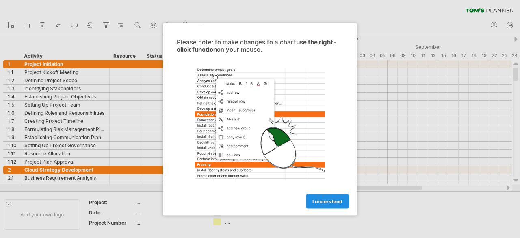
click at [331, 200] on span "I understand" at bounding box center [328, 201] width 30 height 6
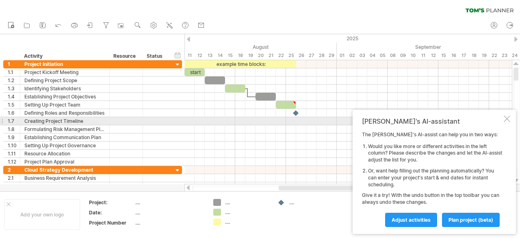
click at [509, 122] on div at bounding box center [507, 118] width 7 height 7
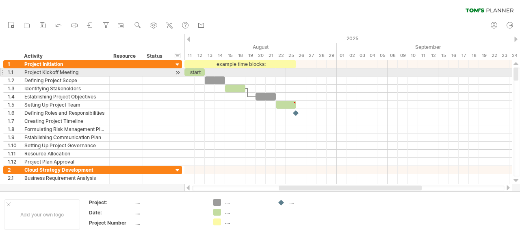
drag, startPoint x: 516, startPoint y: 154, endPoint x: 516, endPoint y: 74, distance: 79.7
click at [516, 74] on div at bounding box center [516, 73] width 5 height 13
drag, startPoint x: 185, startPoint y: 71, endPoint x: 196, endPoint y: 74, distance: 11.1
click at [196, 74] on div "example time blocks: start [DATE] - 1.0 days" at bounding box center [349, 122] width 328 height 124
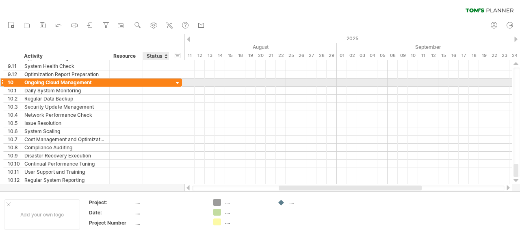
click at [176, 81] on div at bounding box center [178, 83] width 8 height 8
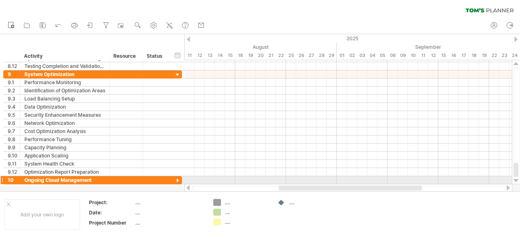
click at [2, 181] on div at bounding box center [1, 180] width 3 height 9
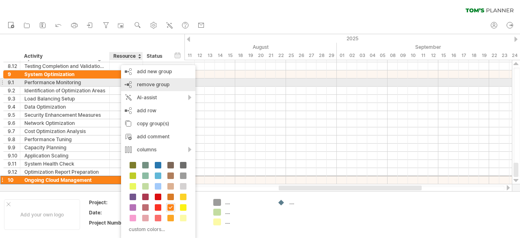
click at [154, 85] on span "remove group" at bounding box center [153, 84] width 33 height 6
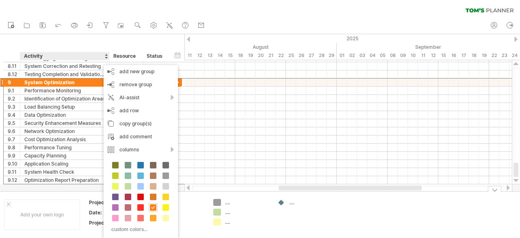
click at [55, 191] on div "Add your own logo Project: .... Date: .... Project Number .... .... .... .... .…" at bounding box center [260, 214] width 520 height 46
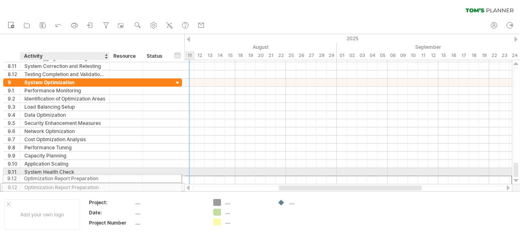
drag, startPoint x: 68, startPoint y: 178, endPoint x: 64, endPoint y: 177, distance: 4.5
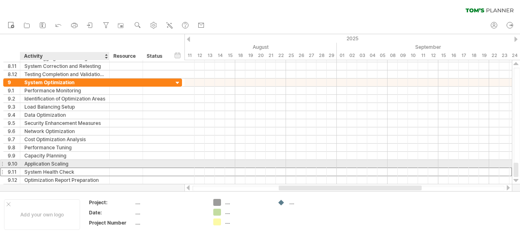
click at [29, 168] on div "System Health Check" at bounding box center [64, 172] width 81 height 8
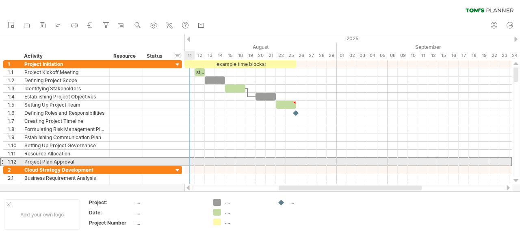
click at [2, 162] on div at bounding box center [1, 161] width 3 height 9
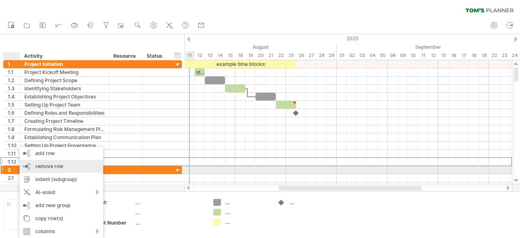
click at [44, 167] on span "remove row" at bounding box center [49, 166] width 28 height 6
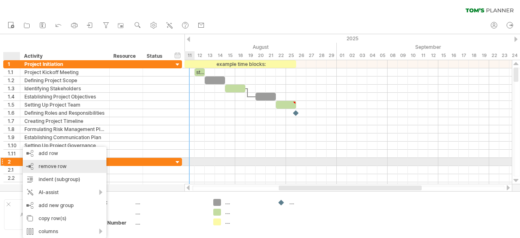
click at [41, 165] on span "remove row" at bounding box center [53, 166] width 28 height 6
click at [46, 165] on span "remove row" at bounding box center [50, 166] width 28 height 6
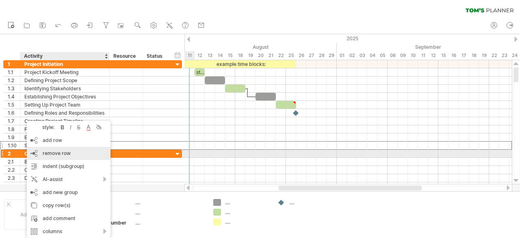
click at [41, 154] on div "remove row remove selected rows" at bounding box center [69, 153] width 84 height 13
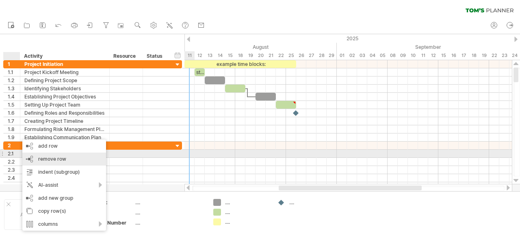
click at [38, 157] on span "remove row" at bounding box center [52, 159] width 28 height 6
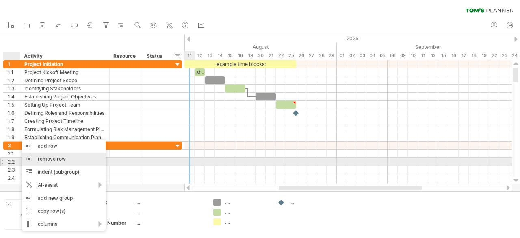
click at [44, 161] on span "remove row" at bounding box center [52, 159] width 28 height 6
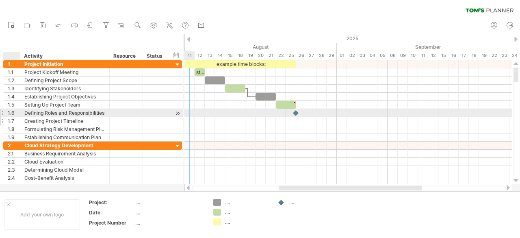
drag, startPoint x: 17, startPoint y: 113, endPoint x: 21, endPoint y: 117, distance: 6.3
click at [20, 121] on div "**********" at bounding box center [92, 100] width 179 height 81
click at [17, 114] on div at bounding box center [19, 113] width 4 height 8
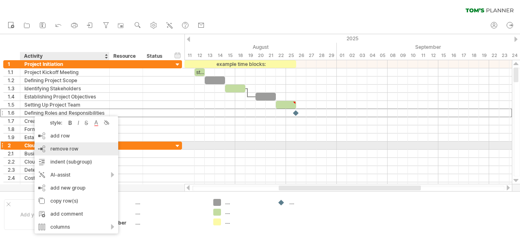
click at [78, 148] on div "remove row remove selected rows" at bounding box center [77, 148] width 84 height 13
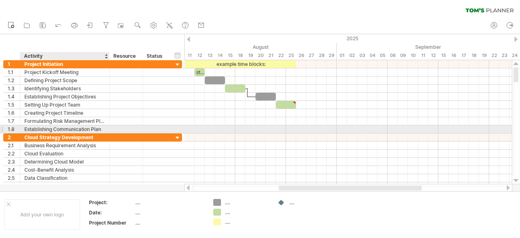
click at [38, 128] on div "Establishing Communication Plan" at bounding box center [64, 129] width 81 height 8
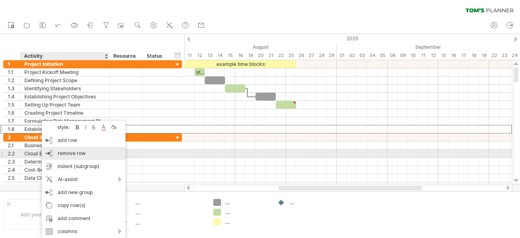
click at [72, 152] on span "remove row" at bounding box center [72, 153] width 28 height 6
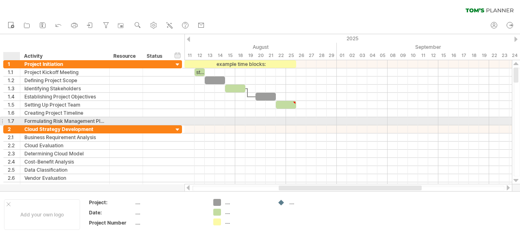
click at [24, 119] on div "**********" at bounding box center [64, 121] width 89 height 8
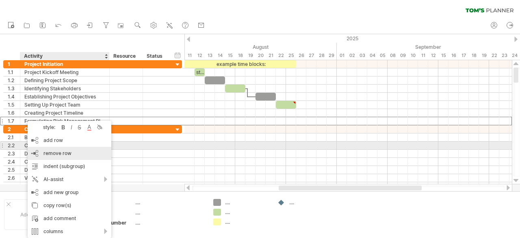
click at [50, 150] on div "remove row remove selected rows" at bounding box center [70, 153] width 84 height 13
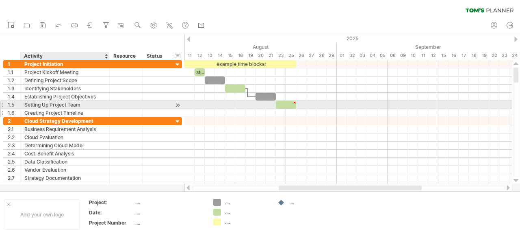
click at [43, 109] on div "Creating Project Timeline" at bounding box center [64, 113] width 81 height 8
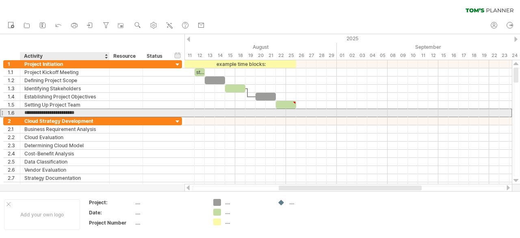
click at [41, 109] on input "**********" at bounding box center [64, 113] width 81 height 8
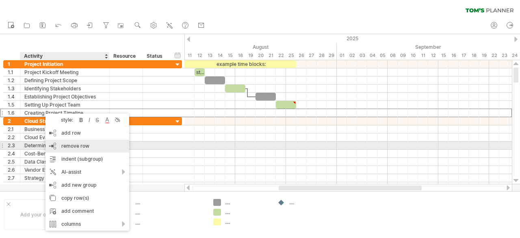
click at [74, 143] on span "remove row" at bounding box center [75, 146] width 28 height 6
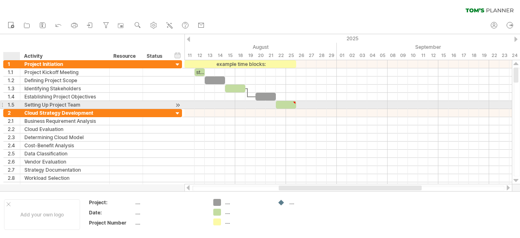
click at [22, 103] on div "**********" at bounding box center [64, 105] width 89 height 8
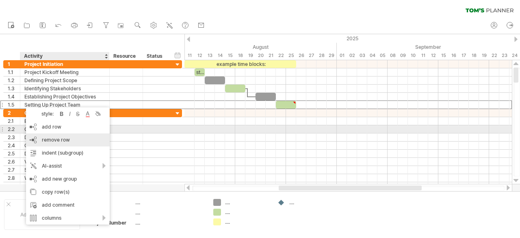
click at [45, 137] on span "remove row" at bounding box center [56, 140] width 28 height 6
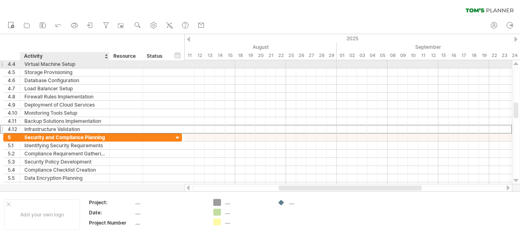
click at [49, 127] on div "Infrastructure Validation" at bounding box center [64, 129] width 81 height 8
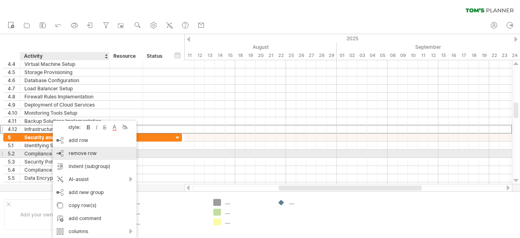
click at [83, 156] on div "remove row remove selected rows" at bounding box center [95, 153] width 84 height 13
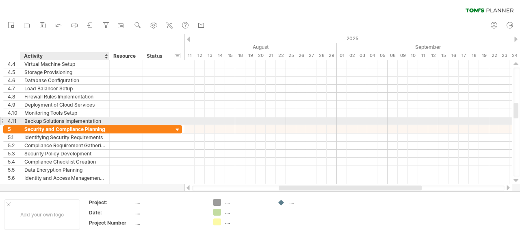
click at [47, 122] on div "Backup Solutions Implementation" at bounding box center [64, 121] width 81 height 8
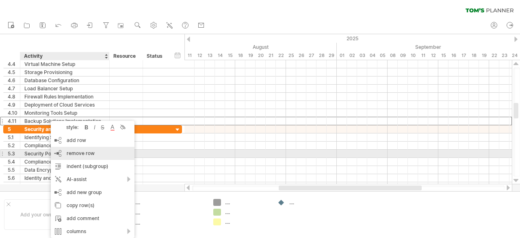
click at [66, 152] on div "remove row remove selected rows" at bounding box center [93, 153] width 84 height 13
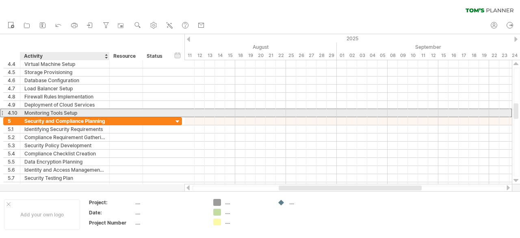
click at [44, 112] on div "Monitoring Tools Setup" at bounding box center [64, 113] width 81 height 8
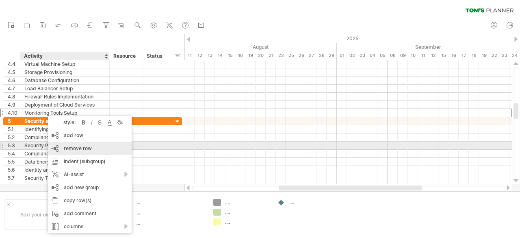
click at [62, 144] on div "remove row remove selected rows" at bounding box center [90, 148] width 84 height 13
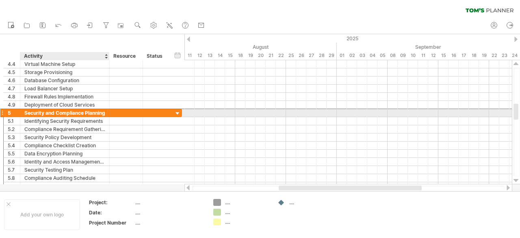
click at [48, 109] on div "Security and Compliance Planning" at bounding box center [64, 113] width 81 height 8
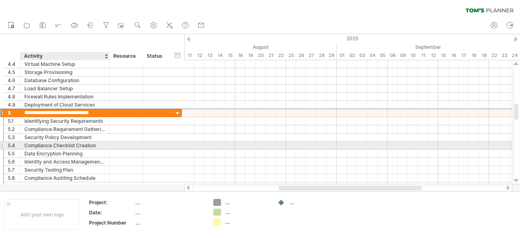
click at [49, 142] on div "Compliance Checklist Creation" at bounding box center [64, 145] width 81 height 8
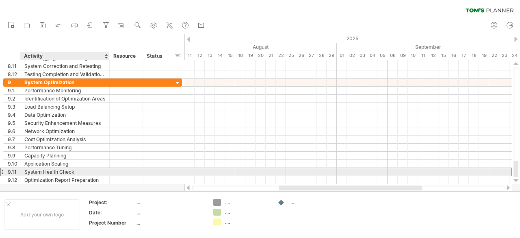
click at [50, 170] on div "System Health Check" at bounding box center [64, 172] width 81 height 8
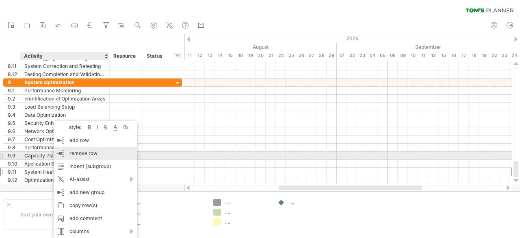
click at [97, 156] on div "remove row remove selected rows" at bounding box center [96, 153] width 84 height 13
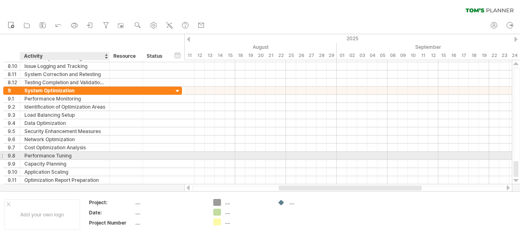
click at [54, 152] on div "Performance Tuning" at bounding box center [64, 156] width 81 height 8
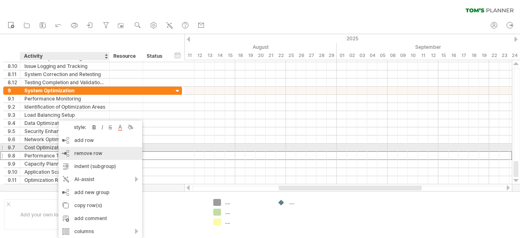
click at [76, 152] on span "remove row" at bounding box center [88, 153] width 28 height 6
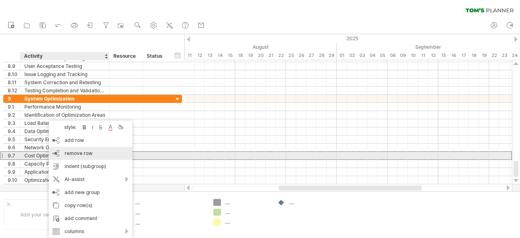
click at [81, 153] on span "remove row" at bounding box center [79, 153] width 28 height 6
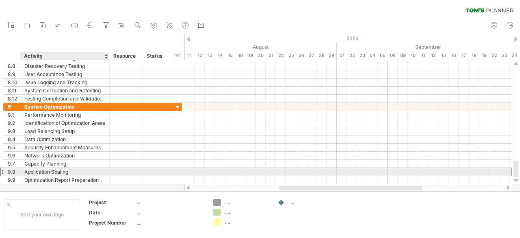
click at [42, 172] on div "Application Scaling" at bounding box center [64, 172] width 81 height 8
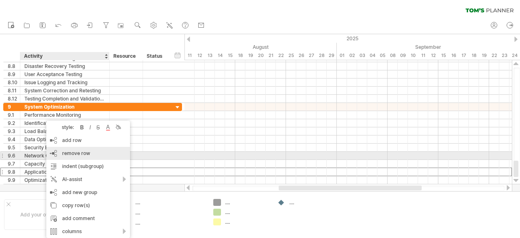
click at [74, 156] on span "remove row" at bounding box center [76, 153] width 28 height 6
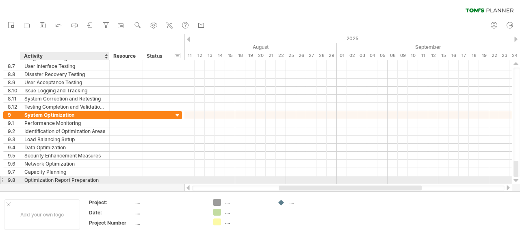
click at [46, 178] on div "Optimization Report Preparation" at bounding box center [64, 180] width 81 height 8
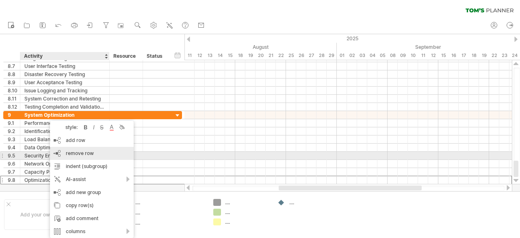
click at [72, 155] on span "remove row" at bounding box center [80, 153] width 28 height 6
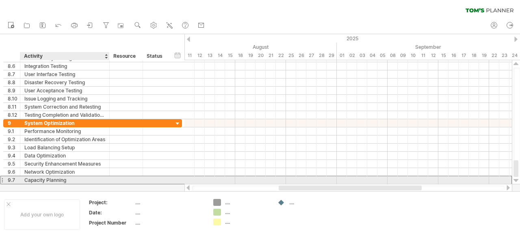
click at [37, 177] on div "Capacity Planning" at bounding box center [64, 180] width 81 height 8
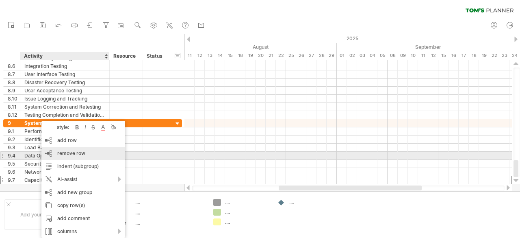
click at [68, 154] on span "remove row" at bounding box center [71, 153] width 28 height 6
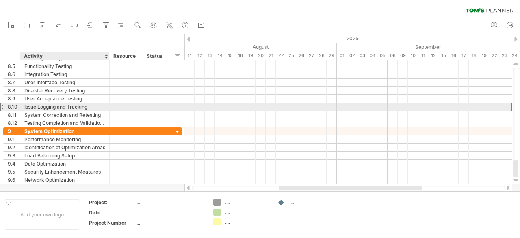
click at [54, 105] on div "Issue Logging and Tracking" at bounding box center [64, 107] width 81 height 8
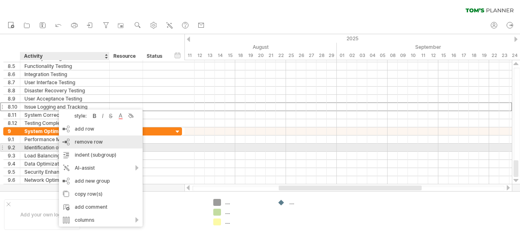
click at [84, 145] on div "remove row remove selected rows" at bounding box center [101, 141] width 84 height 13
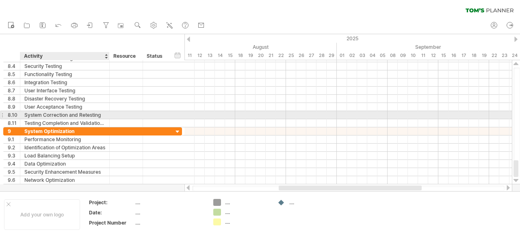
click at [54, 115] on div "System Correction and Retesting" at bounding box center [64, 115] width 81 height 8
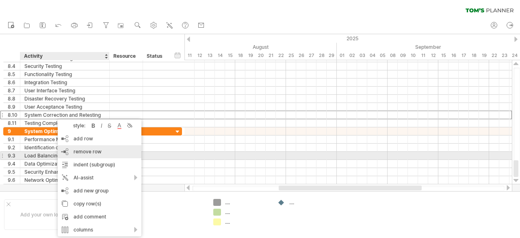
click at [87, 155] on div "remove row remove selected rows" at bounding box center [100, 151] width 84 height 13
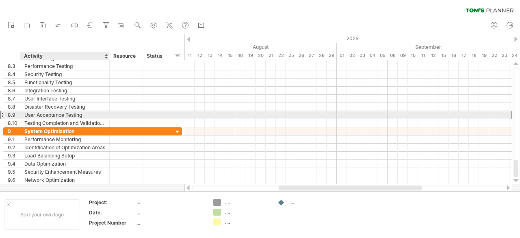
click at [58, 117] on div "**********" at bounding box center [92, 90] width 179 height 73
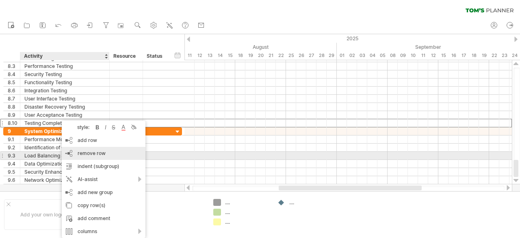
click at [87, 152] on span "remove row" at bounding box center [92, 153] width 28 height 6
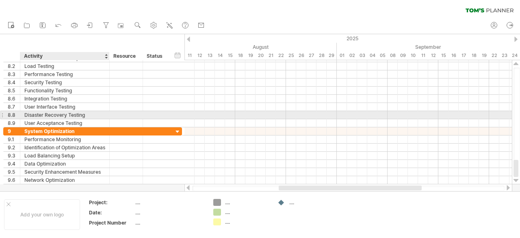
click at [51, 112] on div "Disaster Recovery Testing" at bounding box center [64, 115] width 81 height 8
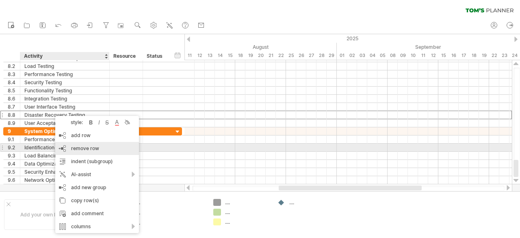
click at [78, 145] on div "remove row remove selected rows" at bounding box center [97, 148] width 84 height 13
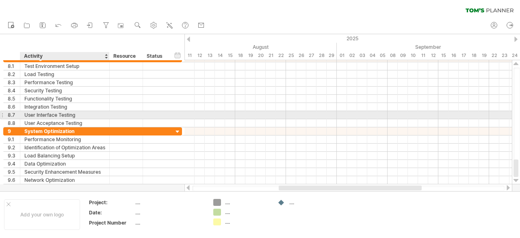
click at [50, 113] on div "User Interface Testing" at bounding box center [64, 115] width 81 height 8
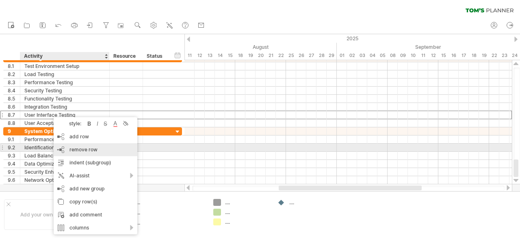
click at [87, 148] on span "remove row" at bounding box center [84, 149] width 28 height 6
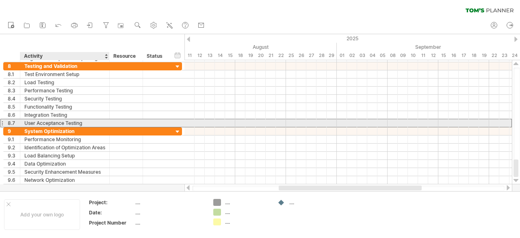
click at [59, 121] on div "User Acceptance Testing" at bounding box center [64, 123] width 81 height 8
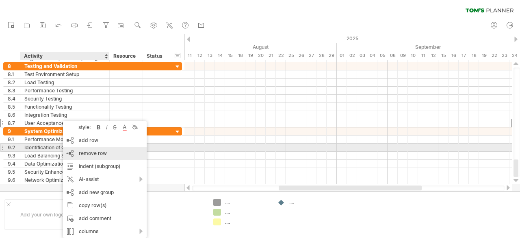
click at [92, 149] on div "remove row remove selected rows" at bounding box center [105, 153] width 84 height 13
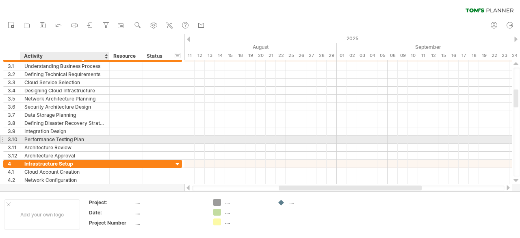
click at [76, 136] on div "Performance Testing Plan" at bounding box center [64, 139] width 81 height 8
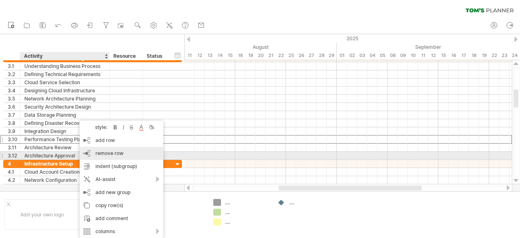
click at [114, 152] on span "remove row" at bounding box center [110, 153] width 28 height 6
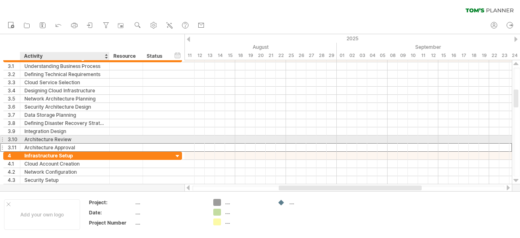
click at [63, 143] on div "Architecture Approval" at bounding box center [64, 147] width 81 height 8
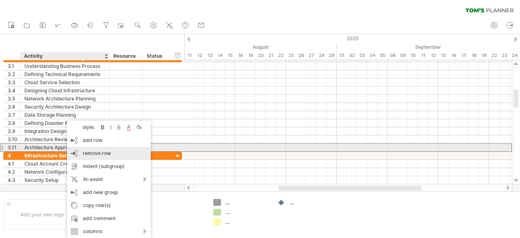
click at [74, 148] on div "remove row remove selected rows" at bounding box center [109, 153] width 84 height 13
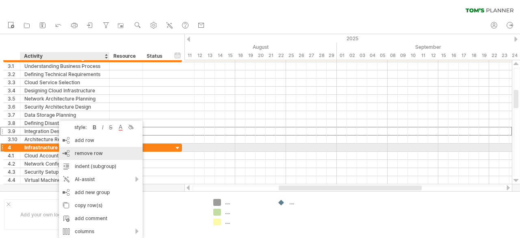
click at [85, 148] on div "remove row remove selected rows" at bounding box center [101, 153] width 84 height 13
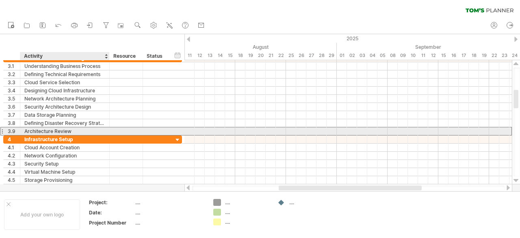
click at [51, 129] on div "Architecture Review" at bounding box center [64, 131] width 81 height 8
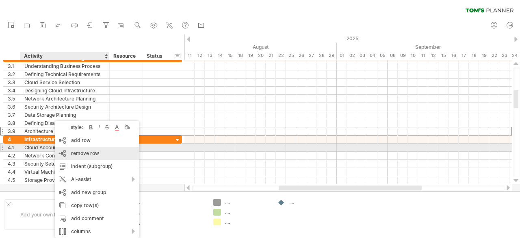
click at [78, 151] on span "remove row" at bounding box center [85, 153] width 28 height 6
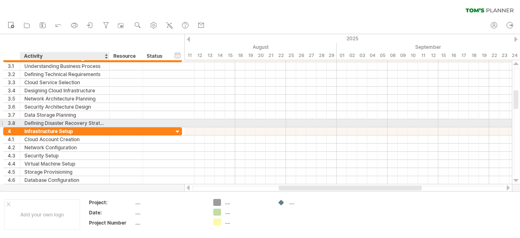
click at [52, 124] on div "Defining Disaster Recovery Strategy" at bounding box center [64, 123] width 81 height 8
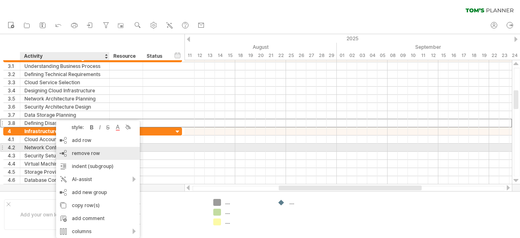
click at [91, 149] on div "remove row remove selected rows" at bounding box center [98, 153] width 84 height 13
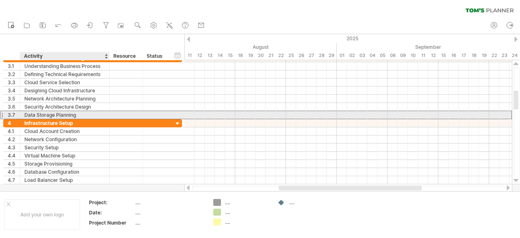
click at [72, 116] on div "Data Storage Planning" at bounding box center [64, 115] width 81 height 8
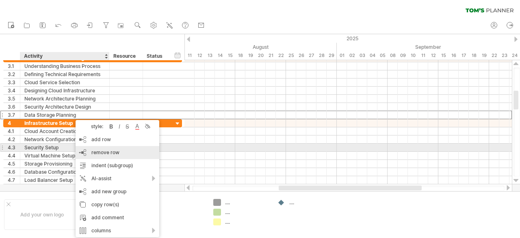
click at [100, 151] on span "remove row" at bounding box center [105, 152] width 28 height 6
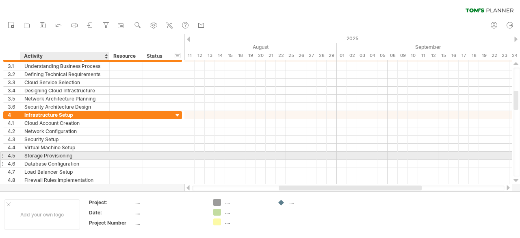
click at [69, 160] on div "Database Configuration" at bounding box center [64, 164] width 81 height 8
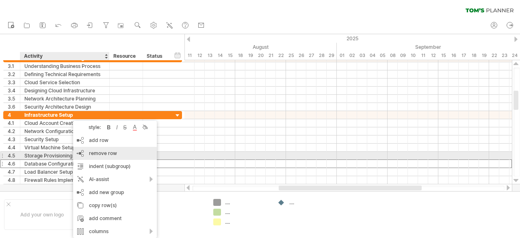
click at [96, 157] on div "remove row remove selected rows" at bounding box center [115, 153] width 84 height 13
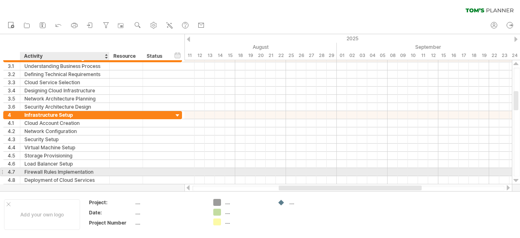
click at [65, 168] on div "Firewall Rules Implementation" at bounding box center [64, 172] width 81 height 8
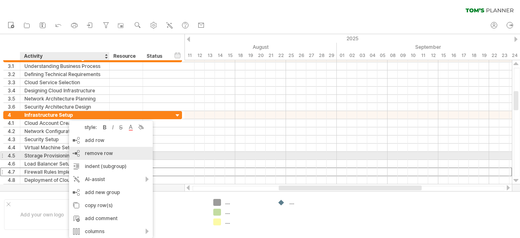
click at [98, 155] on span "remove row" at bounding box center [99, 153] width 28 height 6
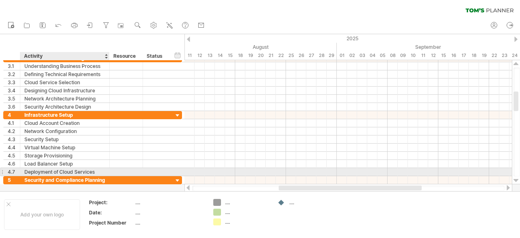
click at [66, 170] on div "Deployment of Cloud Services" at bounding box center [64, 172] width 81 height 8
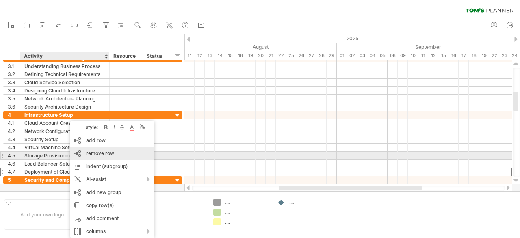
click at [98, 155] on span "remove row" at bounding box center [100, 153] width 28 height 6
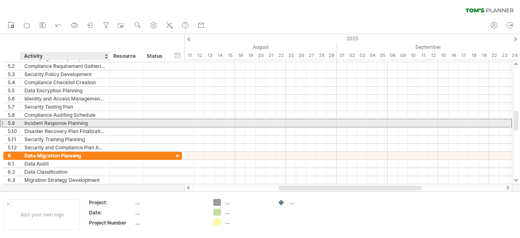
click at [54, 119] on div "Incident Response Planning" at bounding box center [64, 123] width 81 height 8
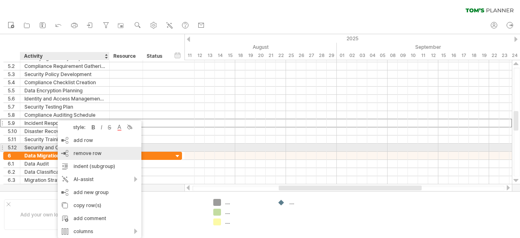
click at [93, 151] on span "remove row" at bounding box center [88, 153] width 28 height 6
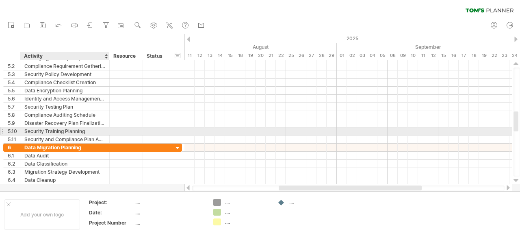
click at [63, 128] on div "Security Training Planning" at bounding box center [64, 131] width 81 height 8
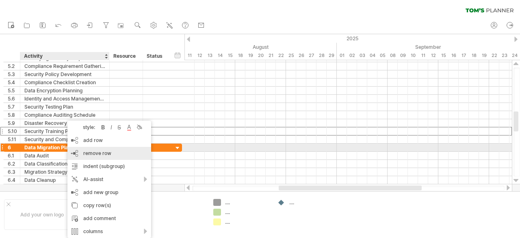
click at [97, 150] on span "remove row" at bounding box center [97, 153] width 28 height 6
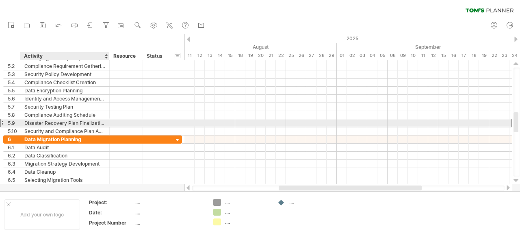
click at [47, 124] on div "Disaster Recovery Plan Finalization" at bounding box center [64, 123] width 81 height 8
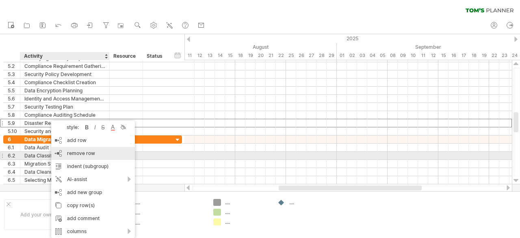
click at [83, 152] on span "remove row" at bounding box center [81, 153] width 28 height 6
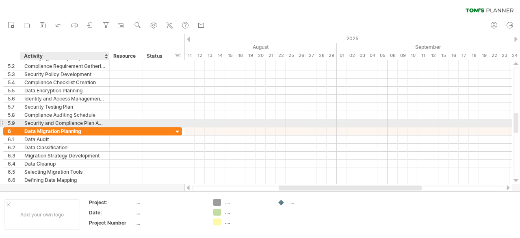
click at [59, 124] on div "Security and Compliance Plan Approval" at bounding box center [64, 123] width 81 height 8
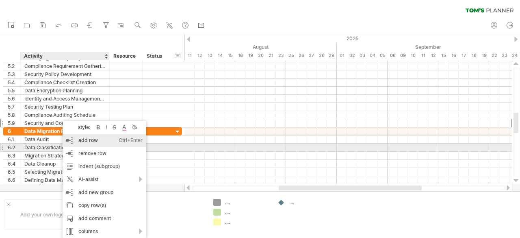
click at [79, 150] on div "remove row remove selected rows" at bounding box center [105, 153] width 84 height 13
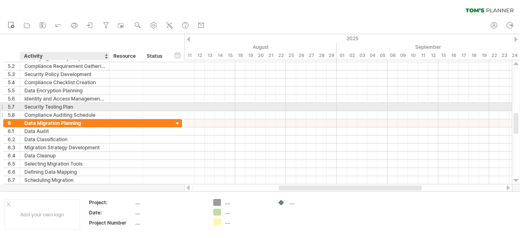
click at [54, 111] on div "Compliance Auditing Schedule" at bounding box center [64, 115] width 81 height 8
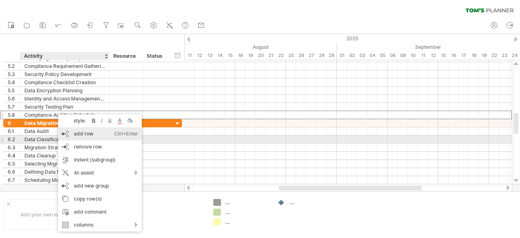
click at [84, 139] on div "add row Ctrl+Enter Cmd+Enter" at bounding box center [100, 133] width 84 height 13
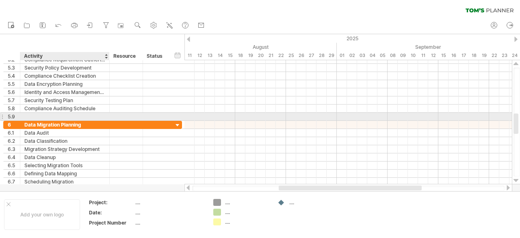
click at [53, 117] on div at bounding box center [64, 117] width 81 height 8
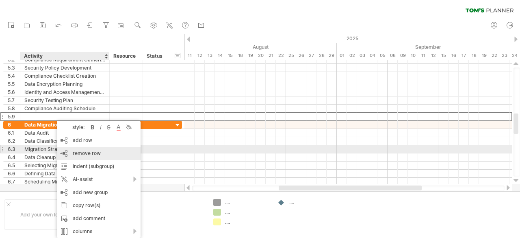
click at [85, 152] on span "remove row" at bounding box center [87, 153] width 28 height 6
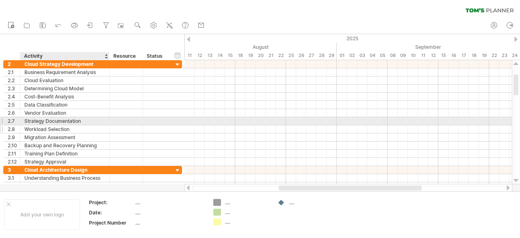
click at [72, 125] on div "Workload Selection" at bounding box center [64, 129] width 81 height 8
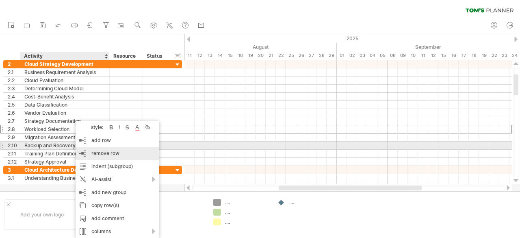
click at [104, 150] on span "remove row" at bounding box center [105, 153] width 28 height 6
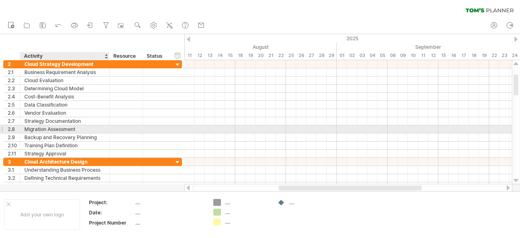
click at [72, 127] on div "Migration Assessment" at bounding box center [64, 129] width 81 height 8
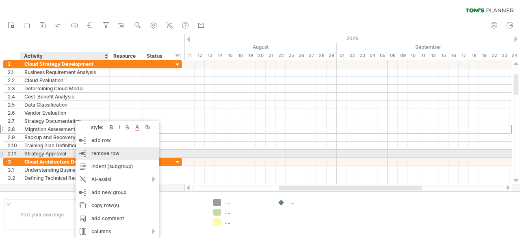
click at [98, 150] on span "remove row" at bounding box center [105, 153] width 28 height 6
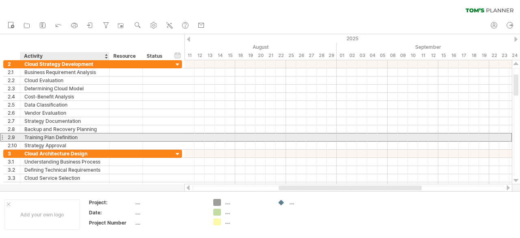
click at [87, 136] on div "Training Plan Definition" at bounding box center [64, 137] width 81 height 8
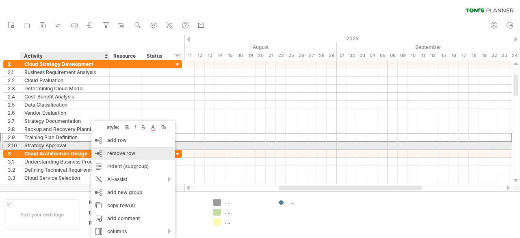
click at [111, 150] on span "remove row" at bounding box center [121, 153] width 28 height 6
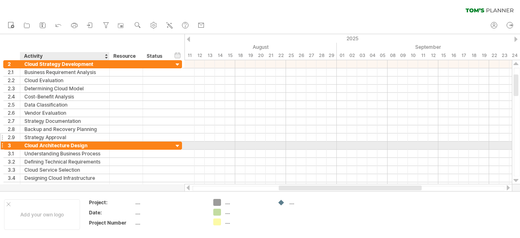
click at [59, 137] on div "Strategy Approval" at bounding box center [64, 137] width 81 height 8
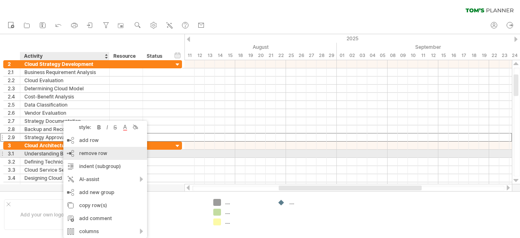
click at [93, 155] on span "remove row" at bounding box center [93, 153] width 28 height 6
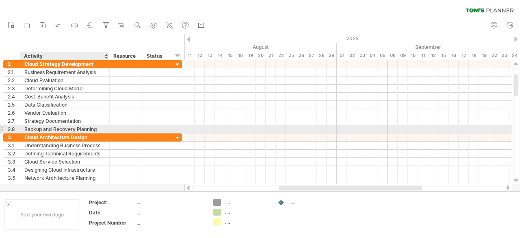
click at [46, 125] on div "Backup and Recovery Planning" at bounding box center [64, 129] width 81 height 8
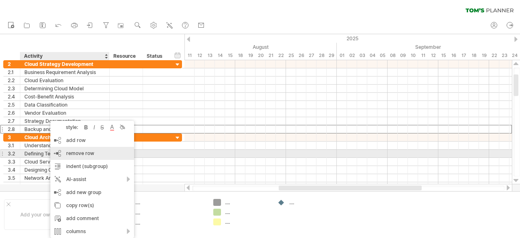
click at [70, 150] on span "remove row" at bounding box center [80, 153] width 28 height 6
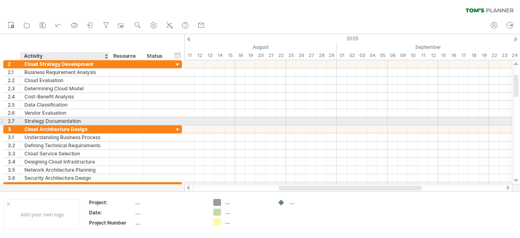
click at [53, 120] on div "Strategy Documentation" at bounding box center [64, 121] width 81 height 8
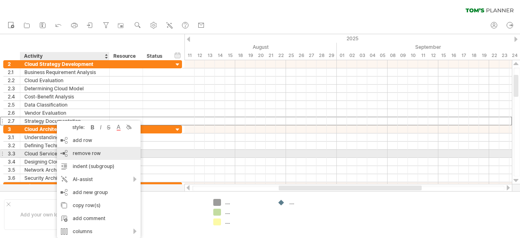
click at [84, 150] on span "remove row" at bounding box center [87, 153] width 28 height 6
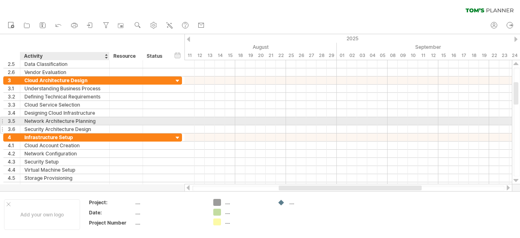
click at [63, 125] on div "Security Architecture Design" at bounding box center [64, 129] width 81 height 8
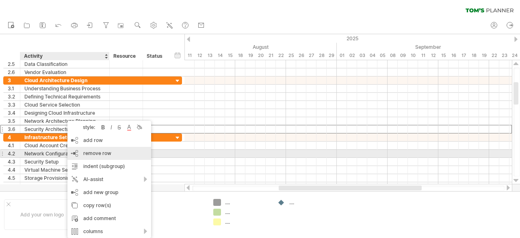
click at [83, 150] on div "remove row remove selected rows" at bounding box center [109, 153] width 84 height 13
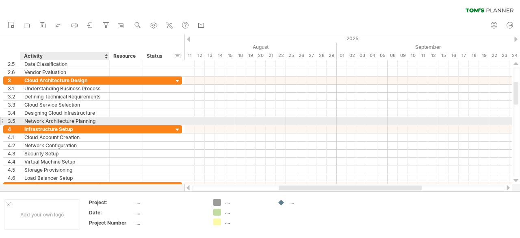
click at [54, 119] on div "Network Architecture Planning" at bounding box center [64, 121] width 81 height 8
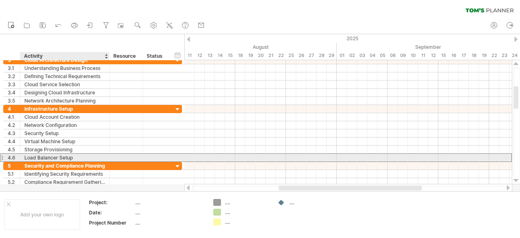
click at [55, 154] on div "Load Balancer Setup" at bounding box center [64, 158] width 81 height 8
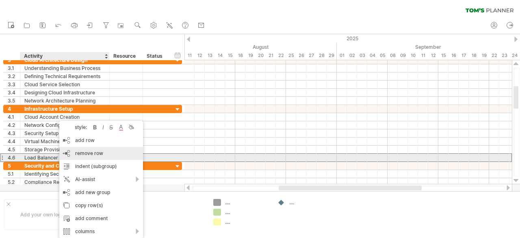
click at [72, 154] on div "remove row remove selected rows" at bounding box center [101, 153] width 84 height 13
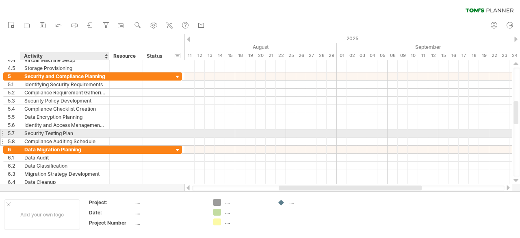
click at [60, 137] on div "Compliance Auditing Schedule" at bounding box center [64, 141] width 81 height 8
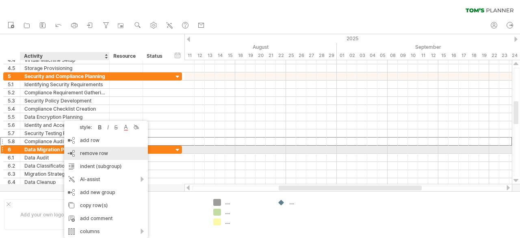
click at [80, 152] on span "remove row" at bounding box center [94, 153] width 28 height 6
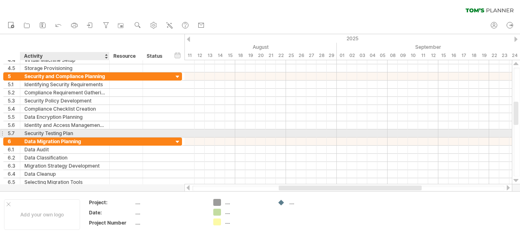
click at [57, 131] on div "Security Testing Plan" at bounding box center [64, 133] width 81 height 8
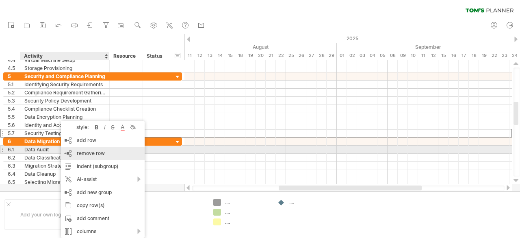
click at [83, 149] on div "remove row remove selected rows" at bounding box center [103, 153] width 84 height 13
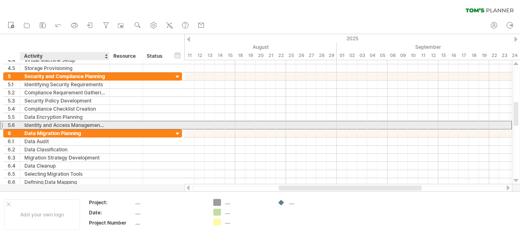
click at [63, 124] on div "Identity and Access Management Setup" at bounding box center [64, 125] width 81 height 8
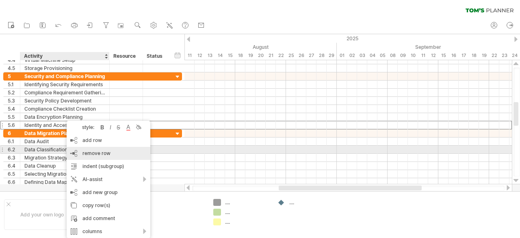
click at [83, 150] on div "remove row remove selected rows" at bounding box center [109, 153] width 84 height 13
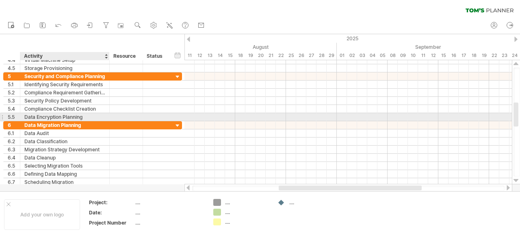
click at [59, 117] on div "Data Encryption Planning" at bounding box center [64, 117] width 81 height 8
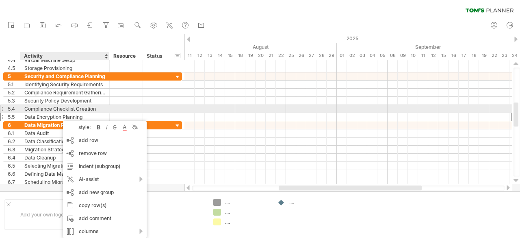
click at [39, 110] on div "Compliance Checklist Creation" at bounding box center [64, 109] width 81 height 8
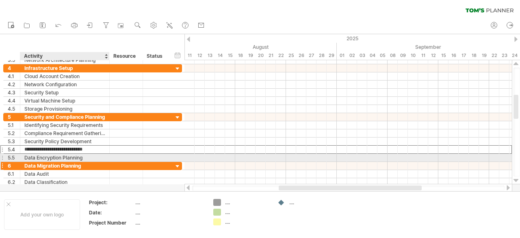
click at [62, 162] on div "Data Migration Planning" at bounding box center [64, 166] width 81 height 8
click at [63, 156] on div "Data Encryption Planning" at bounding box center [64, 158] width 81 height 8
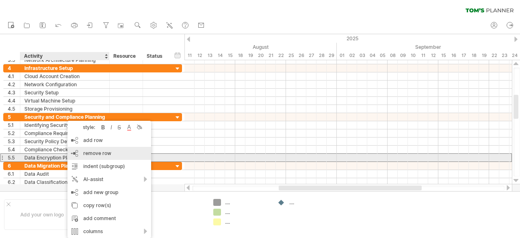
click at [101, 155] on span "remove row" at bounding box center [97, 153] width 28 height 6
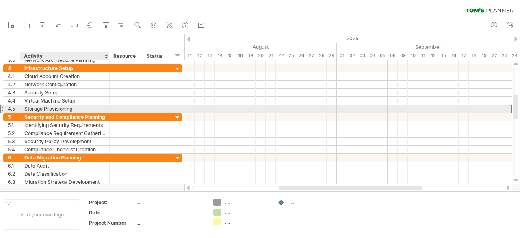
click at [31, 106] on div "Storage Provisioning" at bounding box center [64, 109] width 81 height 8
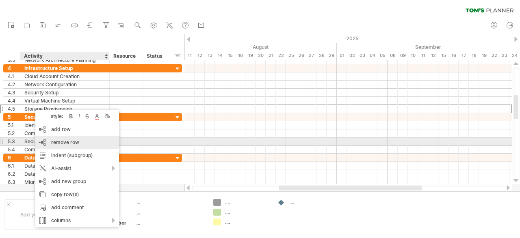
click at [67, 139] on div "remove row remove selected rows" at bounding box center [77, 142] width 84 height 13
